Goal: Task Accomplishment & Management: Manage account settings

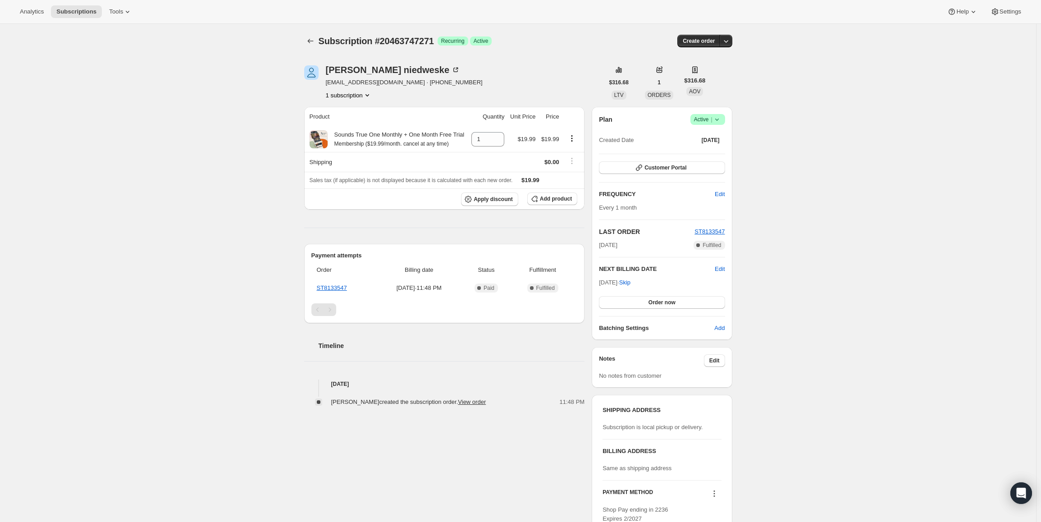
click at [710, 113] on div "Plan Success Active | Created Date Sep 26, 2025 Customer Portal FREQUENCY Edit …" at bounding box center [662, 223] width 140 height 233
click at [708, 122] on span "Active |" at bounding box center [707, 119] width 27 height 9
click at [707, 132] on button "Pause subscription" at bounding box center [711, 137] width 56 height 14
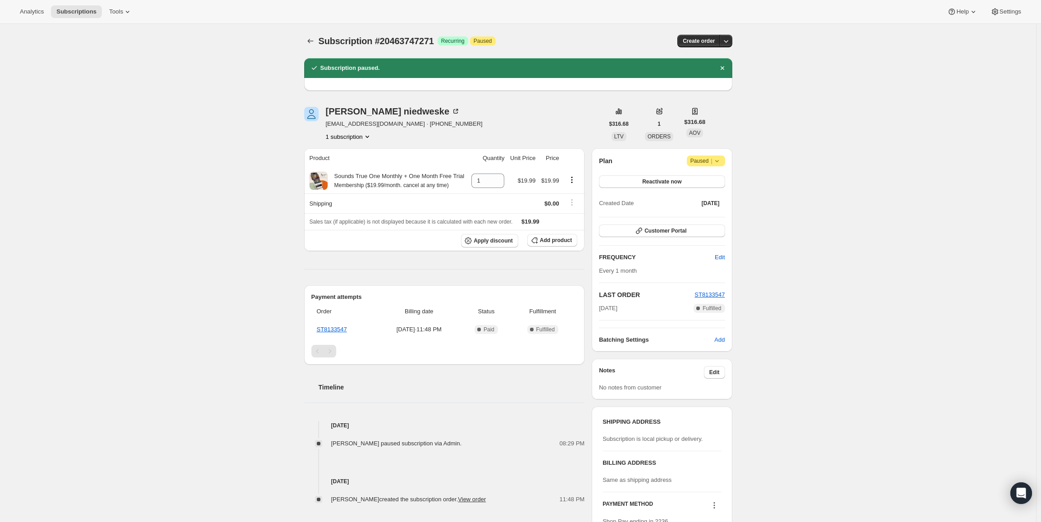
drag, startPoint x: 638, startPoint y: 310, endPoint x: 604, endPoint y: 312, distance: 34.3
click at [604, 312] on div "Sep 26, 2025 Complete Fulfilled" at bounding box center [662, 308] width 126 height 9
click at [639, 309] on div "Sep 26, 2025 Complete Fulfilled" at bounding box center [662, 308] width 126 height 9
drag, startPoint x: 637, startPoint y: 310, endPoint x: 597, endPoint y: 311, distance: 39.7
click at [597, 311] on div "Plan Attention Paused | Reactivate now Created Date Sep 26, 2025 Customer Porta…" at bounding box center [662, 249] width 140 height 203
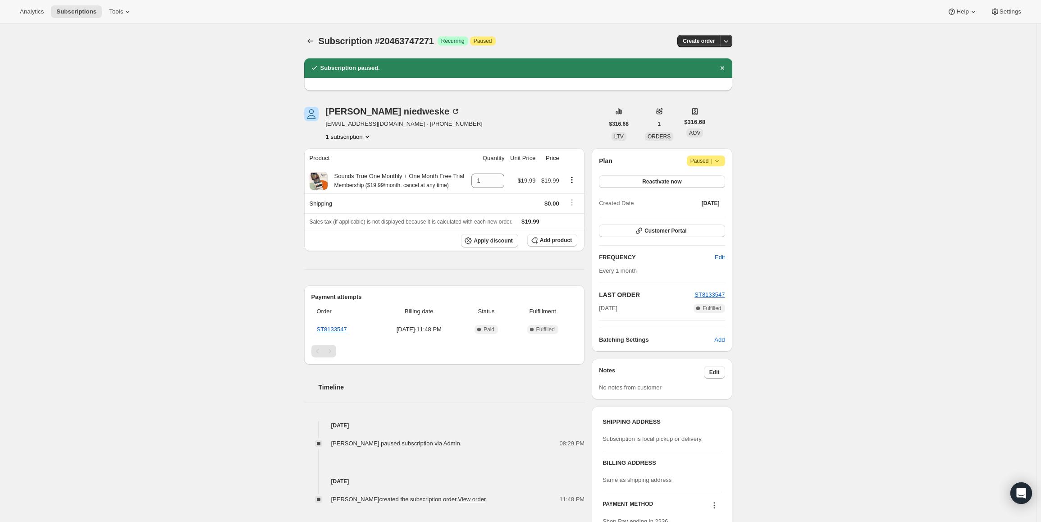
copy span "Sep 26, 2025"
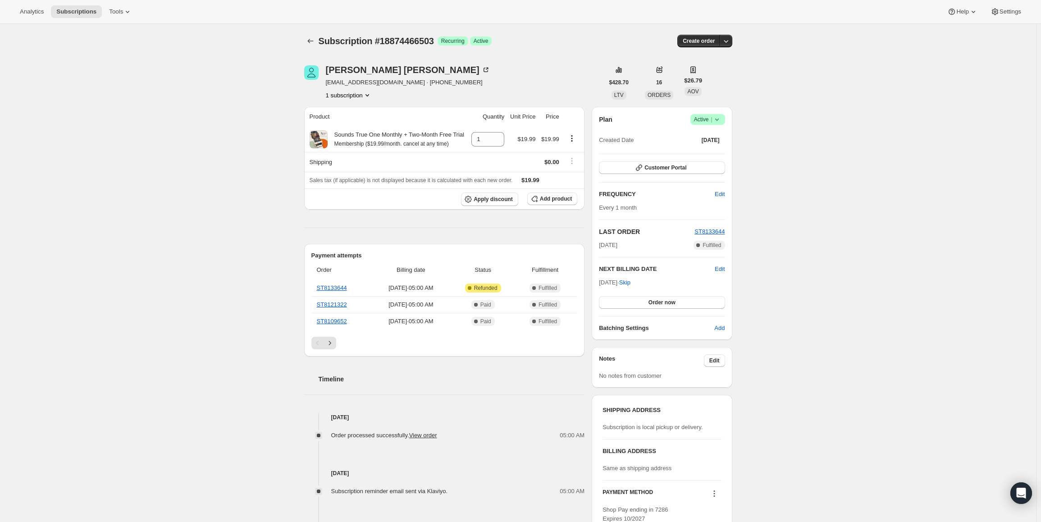
click at [720, 115] on icon at bounding box center [717, 119] width 9 height 9
click at [710, 149] on span "Cancel subscription" at bounding box center [710, 152] width 51 height 7
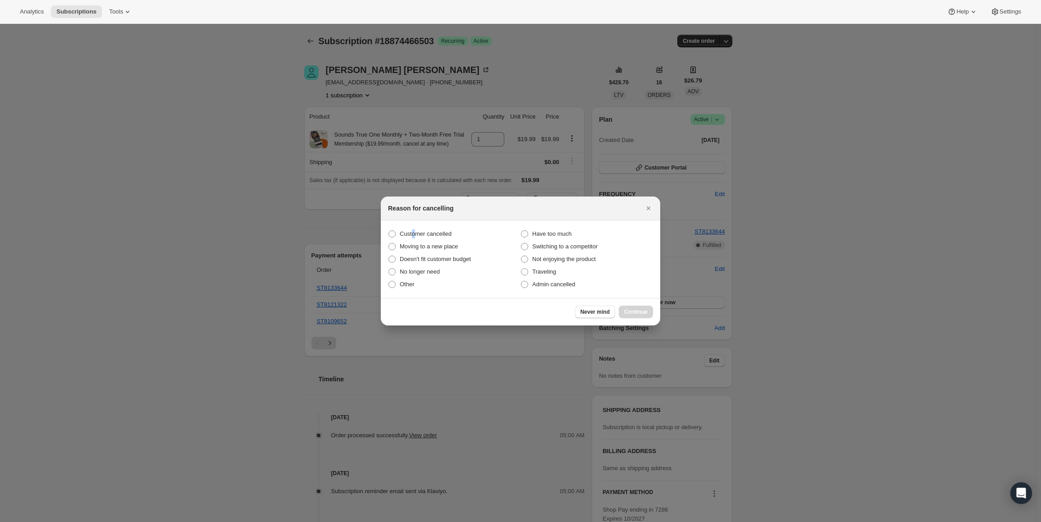
drag, startPoint x: 413, startPoint y: 230, endPoint x: 587, endPoint y: 297, distance: 186.4
click at [415, 231] on span "Customer cancelled" at bounding box center [426, 233] width 52 height 7
click at [391, 234] on span ":rbj:" at bounding box center [392, 233] width 7 height 7
click at [389, 231] on input "Customer cancelled" at bounding box center [389, 230] width 0 height 0
radio input "true"
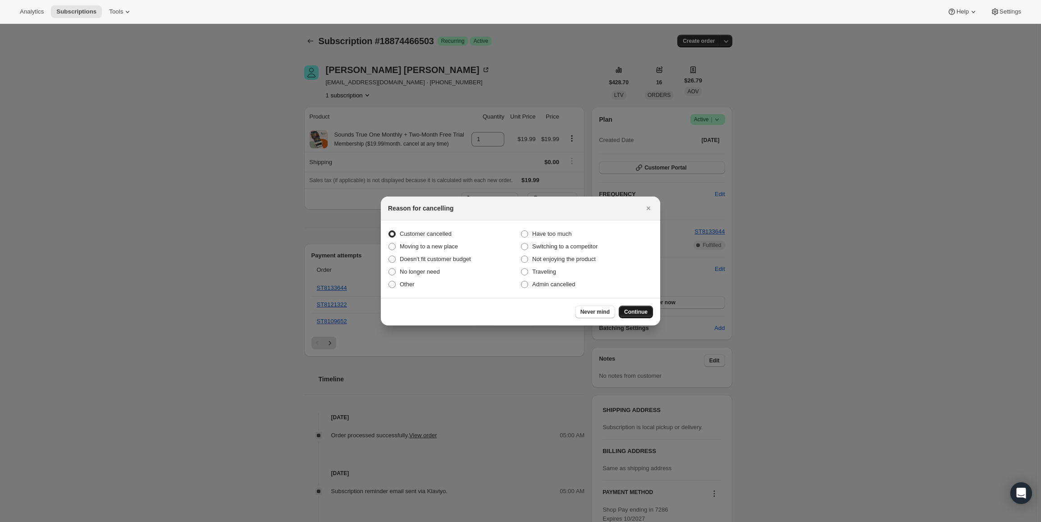
click at [637, 306] on button "Continue" at bounding box center [636, 312] width 34 height 13
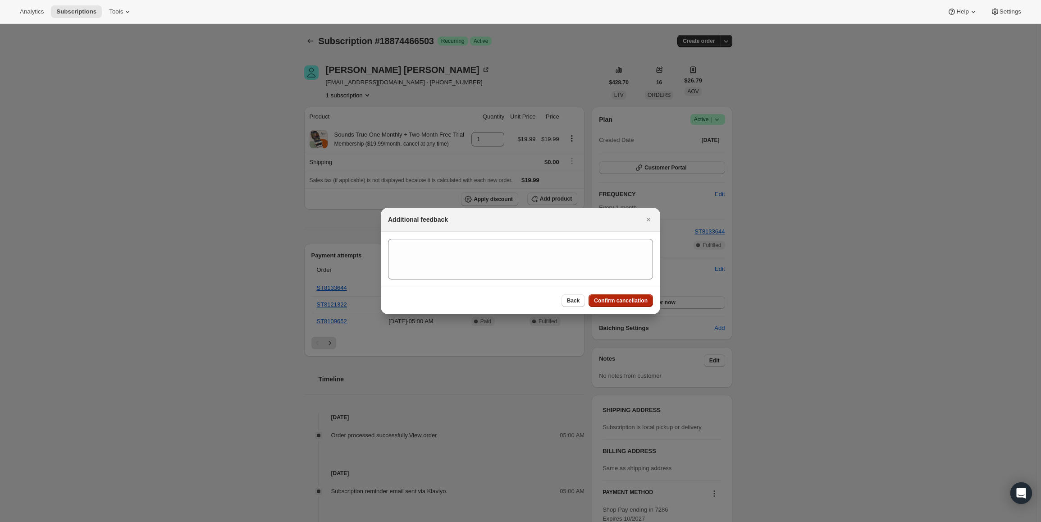
click at [631, 298] on span "Confirm cancellation" at bounding box center [621, 300] width 54 height 7
